Goal: Task Accomplishment & Management: Manage account settings

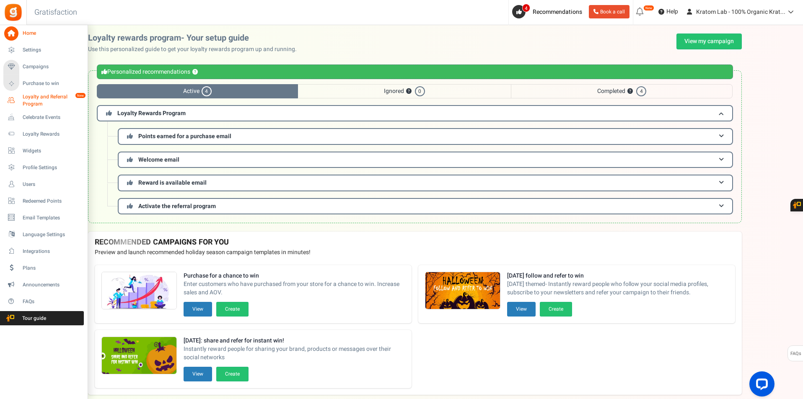
click at [36, 102] on span "Loyalty and Referral Program" at bounding box center [53, 100] width 61 height 14
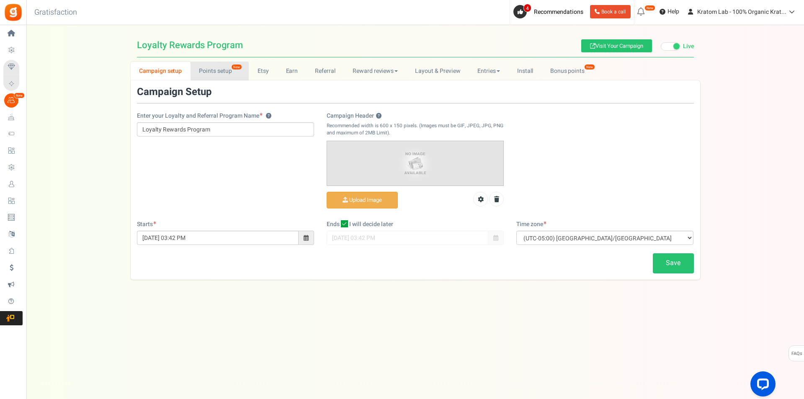
click at [218, 63] on link "Points setup New" at bounding box center [220, 71] width 58 height 19
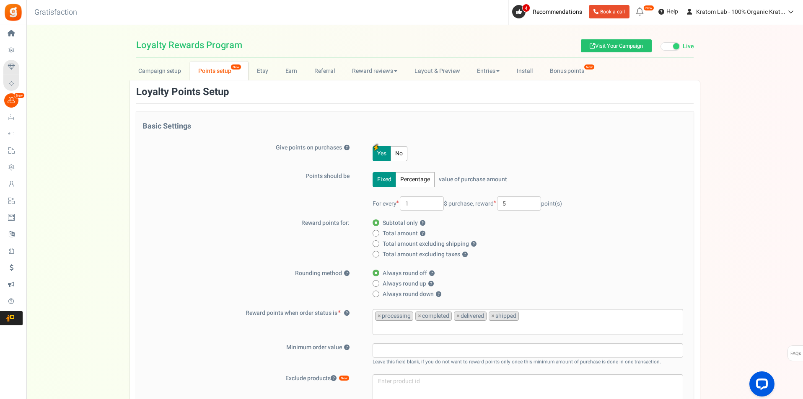
click at [773, 186] on div "Campaign setup Points setup New Etsy Earn Referral Reward reviews WOO LOOX [DOM…" at bounding box center [414, 349] width 776 height 574
click at [153, 73] on link "Campaign setup" at bounding box center [160, 71] width 60 height 19
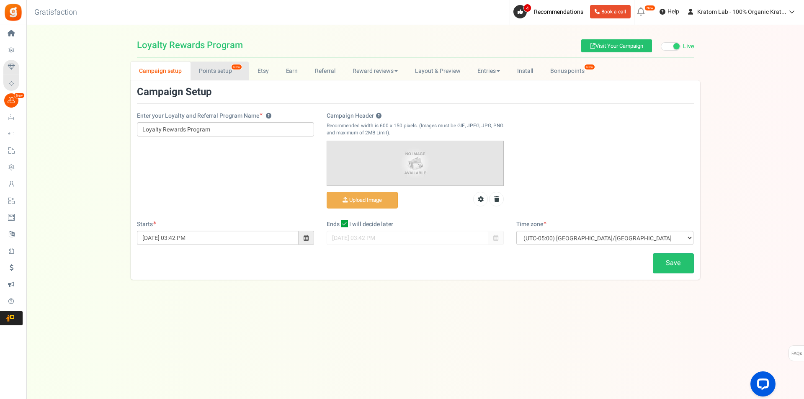
click at [209, 74] on link "Points setup New" at bounding box center [220, 71] width 58 height 19
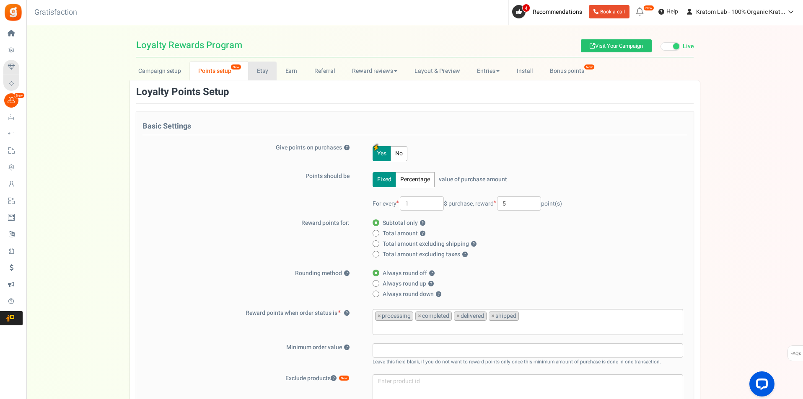
click at [255, 72] on link "Etsy" at bounding box center [262, 71] width 28 height 19
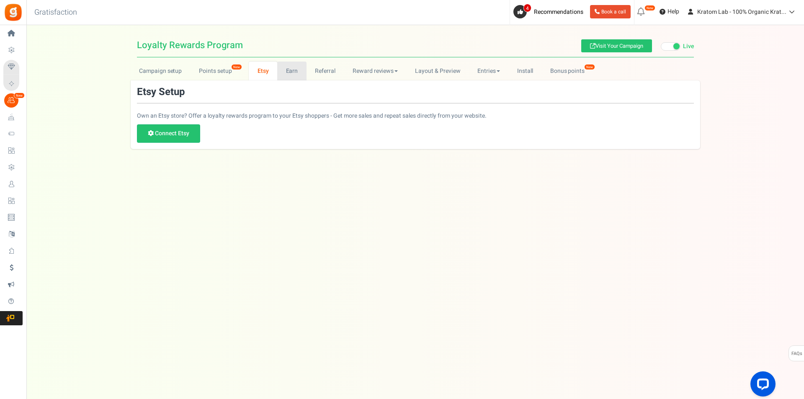
click at [289, 73] on link "Earn" at bounding box center [291, 71] width 29 height 19
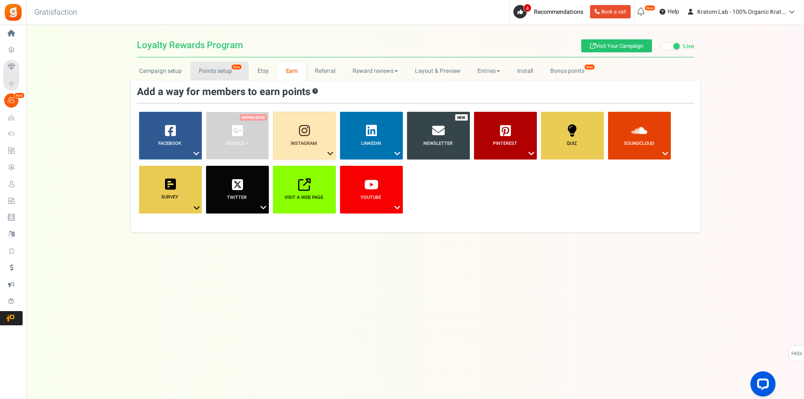
click at [210, 75] on link "Points setup New" at bounding box center [220, 71] width 58 height 19
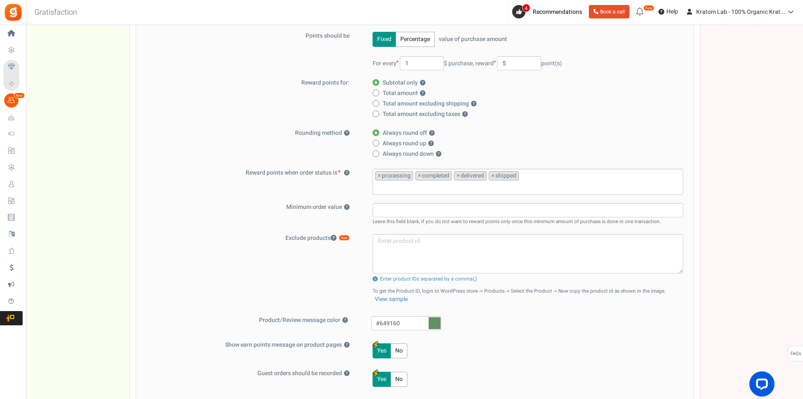
scroll to position [126, 0]
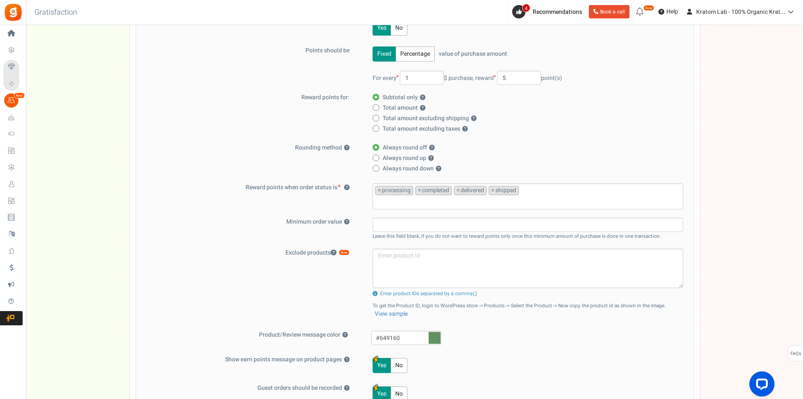
click at [0, 0] on span "Settings" at bounding box center [0, 0] width 0 height 0
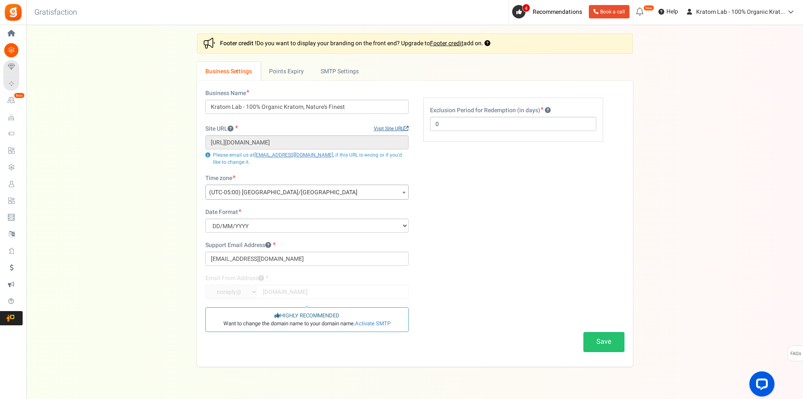
click at [396, 129] on link "Visit Site URL" at bounding box center [391, 128] width 35 height 7
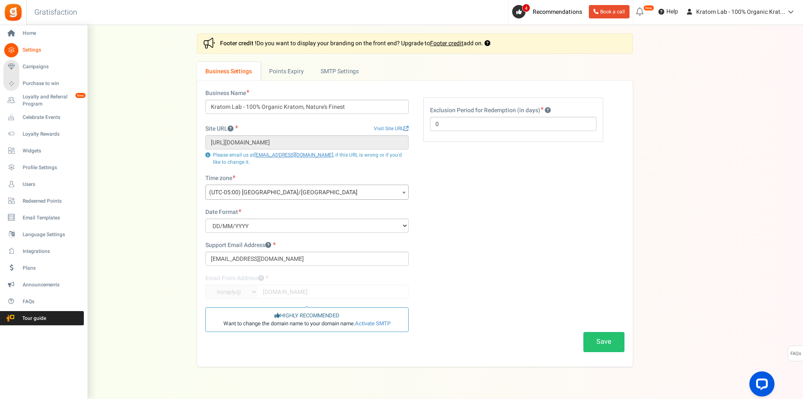
click at [35, 108] on li "Loyalty and Referral Program New" at bounding box center [43, 100] width 87 height 17
click at [37, 101] on span "Loyalty and Referral Program" at bounding box center [53, 100] width 61 height 14
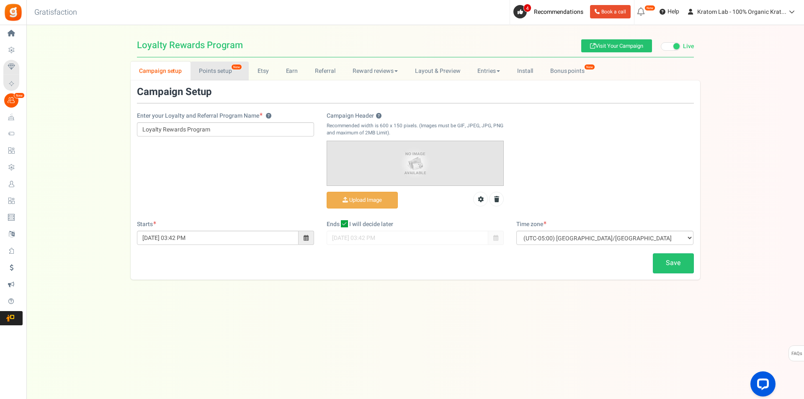
click at [207, 66] on link "Points setup New" at bounding box center [220, 71] width 58 height 19
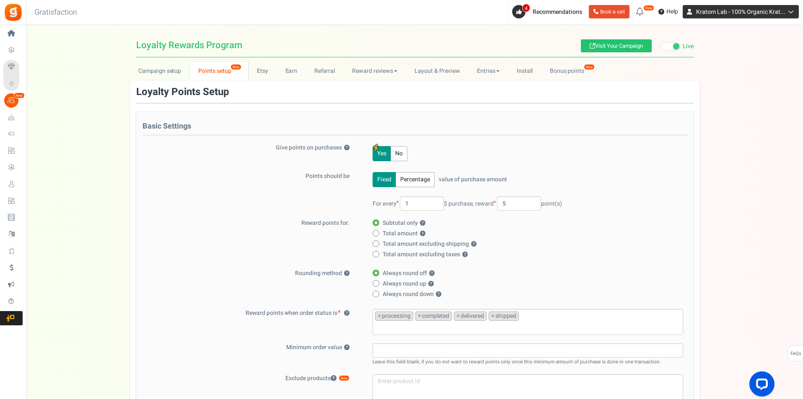
click at [779, 16] on span "Kratom Lab - 100% Organic Krat..." at bounding box center [740, 12] width 89 height 9
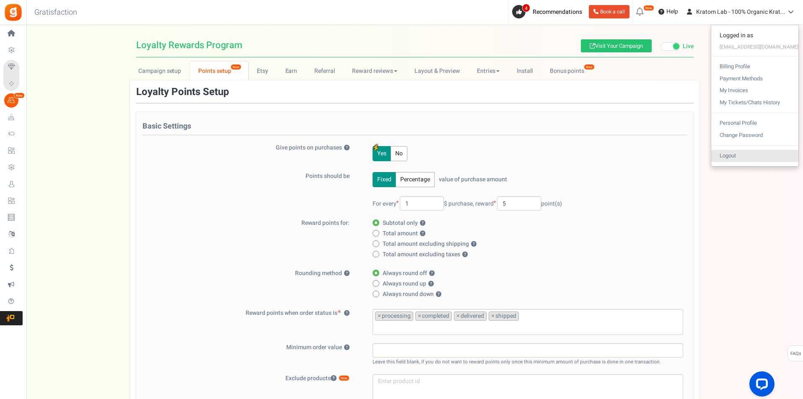
click at [756, 157] on link "Logout" at bounding box center [754, 156] width 87 height 12
